Goal: Check status: Check status

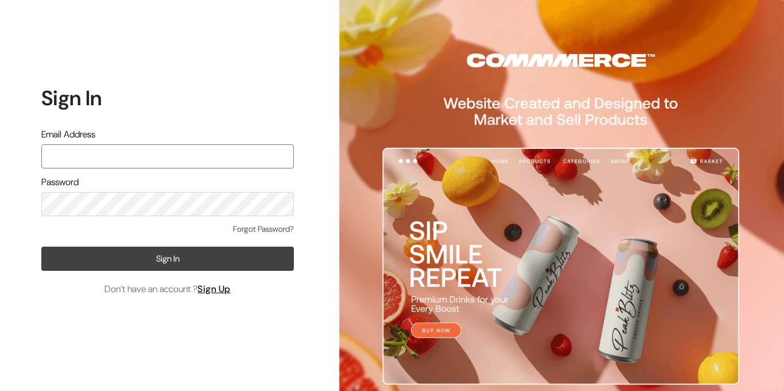
type input "aparna@yellowtommy.com"
click at [165, 254] on button "Sign In" at bounding box center [167, 258] width 253 height 24
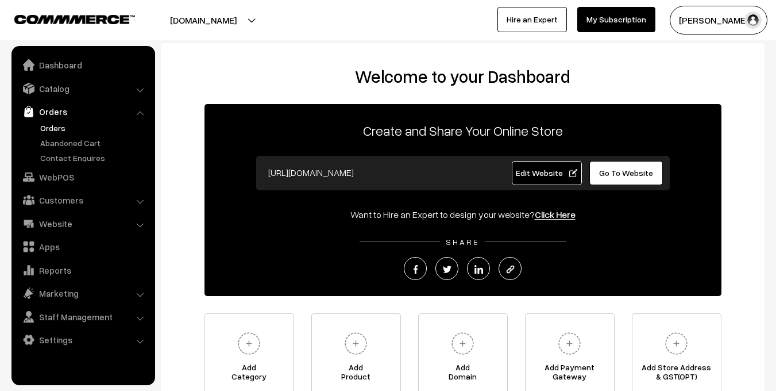
click at [60, 132] on link "Orders" at bounding box center [94, 128] width 114 height 12
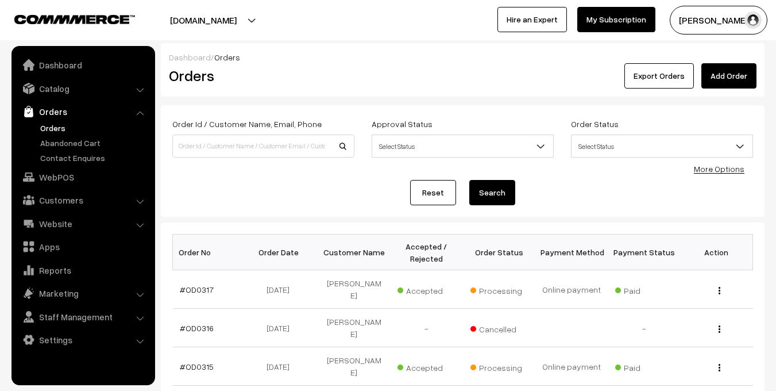
scroll to position [2, 0]
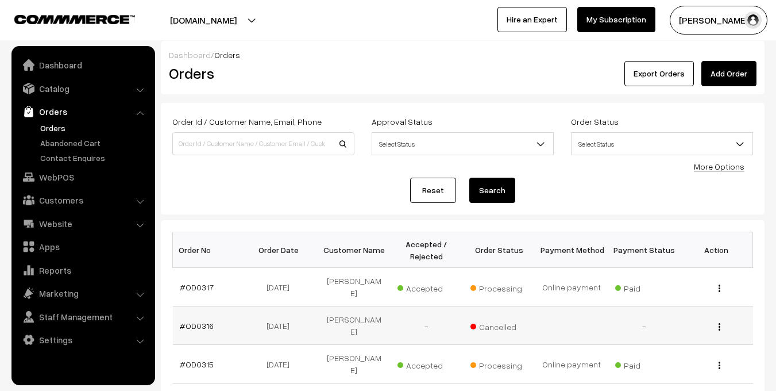
click at [282, 315] on td "07-09-2025" at bounding box center [281, 325] width 72 height 38
click at [201, 320] on link "#OD0316" at bounding box center [197, 325] width 34 height 10
